Goal: Transaction & Acquisition: Purchase product/service

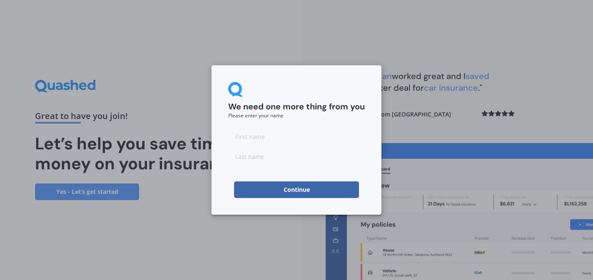
click at [342, 136] on input at bounding box center [296, 136] width 137 height 17
type input "[PERSON_NAME]"
type input "t"
type input "Toailoa"
click at [282, 188] on button "Continue" at bounding box center [296, 190] width 125 height 17
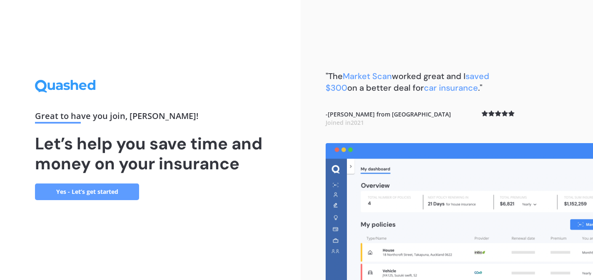
click at [76, 185] on link "Yes - Let’s get started" at bounding box center [87, 192] width 104 height 17
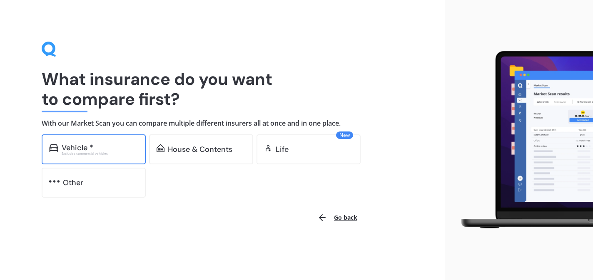
click at [100, 147] on div "Vehicle *" at bounding box center [100, 148] width 77 height 8
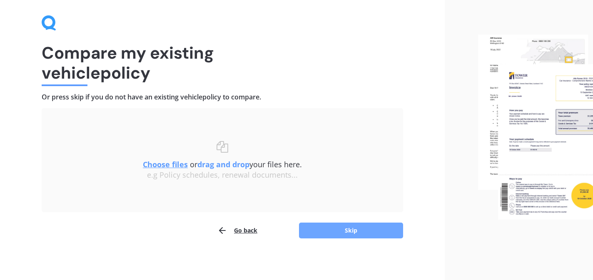
scroll to position [26, 0]
click at [315, 230] on button "Skip" at bounding box center [351, 231] width 104 height 16
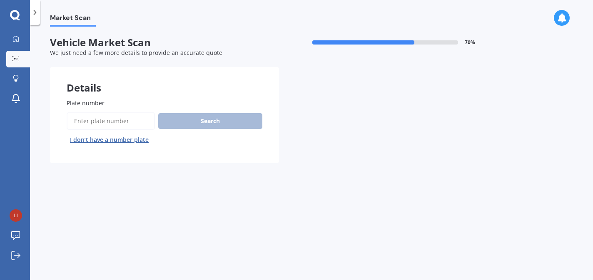
click at [106, 115] on input "Plate number" at bounding box center [111, 120] width 88 height 17
type input "JYF96"
click at [220, 110] on div "Plate number Search I don’t have a number plate" at bounding box center [165, 123] width 196 height 48
click at [220, 117] on button "Search" at bounding box center [210, 121] width 104 height 16
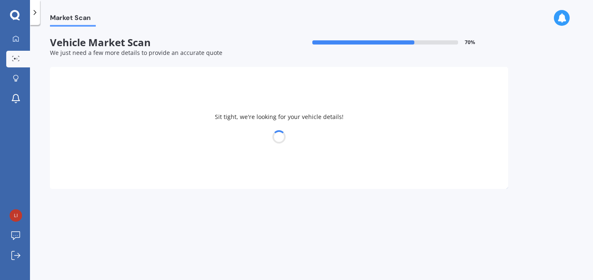
select select "HOLDEN"
select select "SPARK"
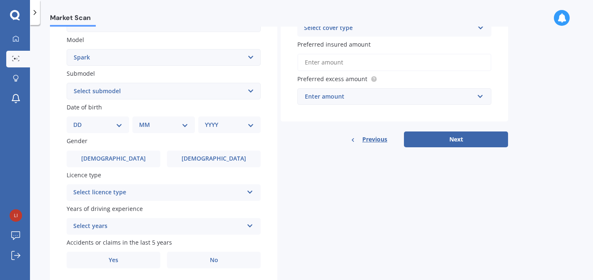
scroll to position [205, 0]
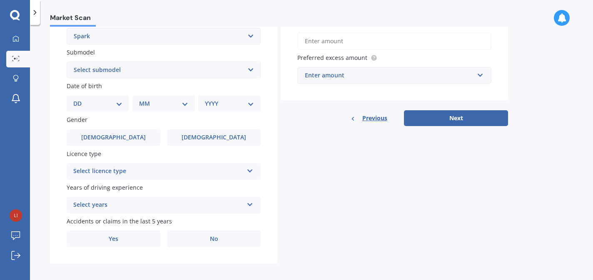
click at [111, 96] on div "DD 01 02 03 04 05 06 07 08 09 10 11 12 13 14 15 16 17 18 19 20 21 22 23 24 25 2…" at bounding box center [98, 103] width 62 height 17
select select "27"
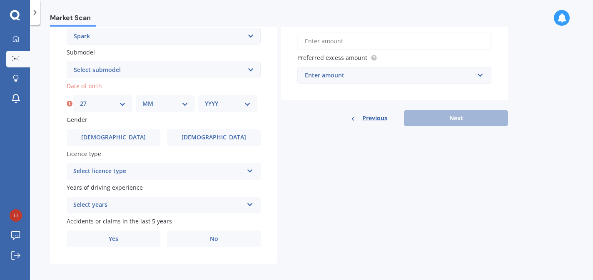
click at [160, 110] on div "MM 01 02 03 04 05 06 07 08 09 10 11 12" at bounding box center [165, 103] width 59 height 17
click at [160, 107] on div "MM 01 02 03 04 05 06 07 08 09 10 11 12" at bounding box center [165, 103] width 59 height 17
select select "03"
